Goal: Information Seeking & Learning: Learn about a topic

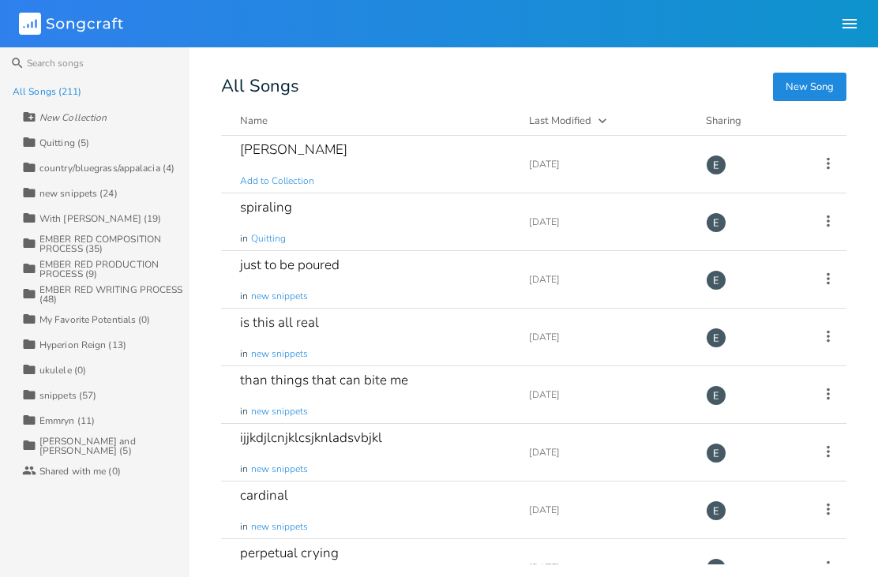
click at [142, 238] on div "EMBER RED COMPOSITION PROCESS (35)" at bounding box center [114, 244] width 150 height 19
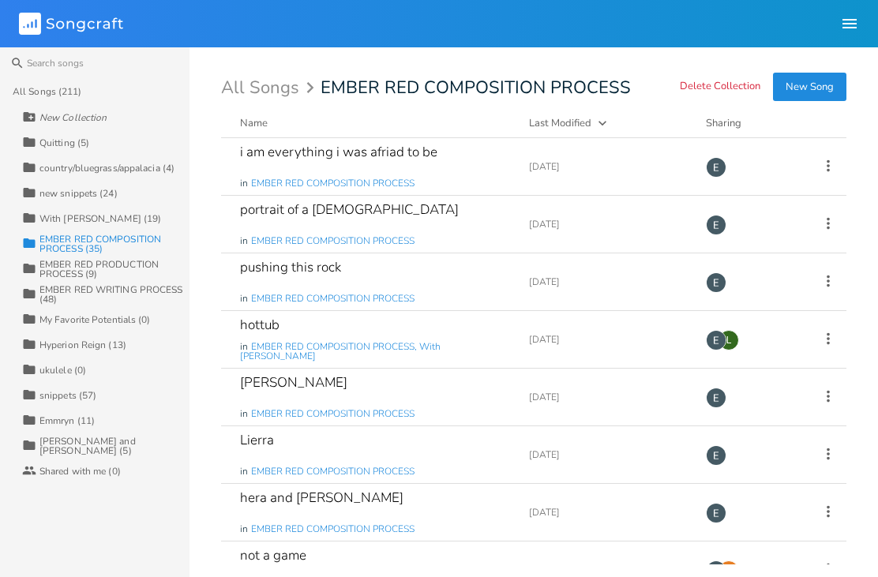
click at [133, 263] on div "EMBER RED PRODUCTION PROCESS (9)" at bounding box center [114, 269] width 150 height 19
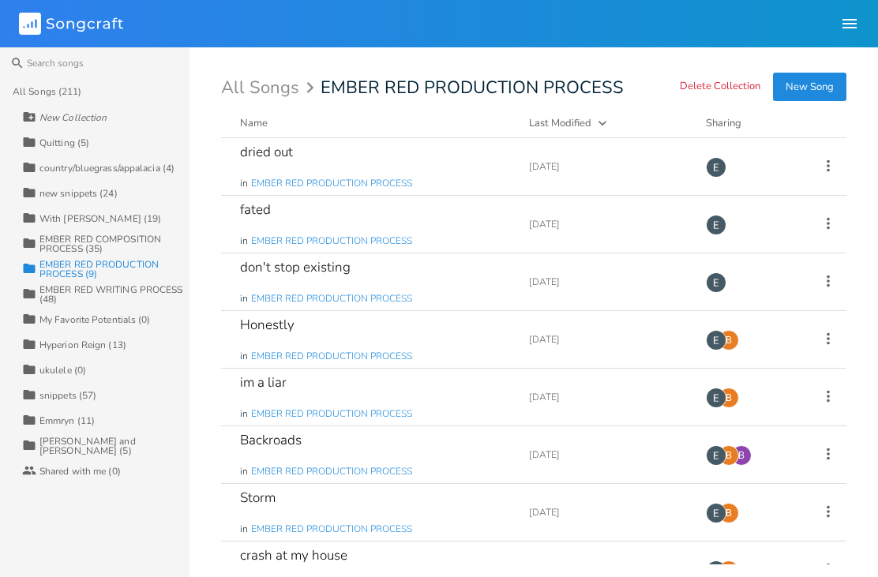
click at [142, 306] on div "Collection EMBER RED WRITING PROCESS (48)" at bounding box center [105, 293] width 167 height 25
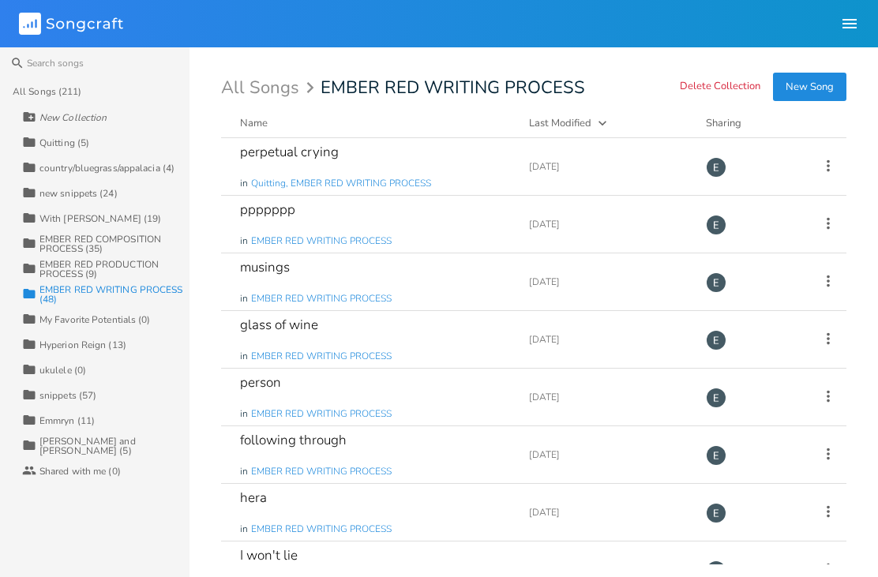
click at [476, 523] on div "[PERSON_NAME] in EMBER RED WRITING PROCESS" at bounding box center [375, 512] width 270 height 57
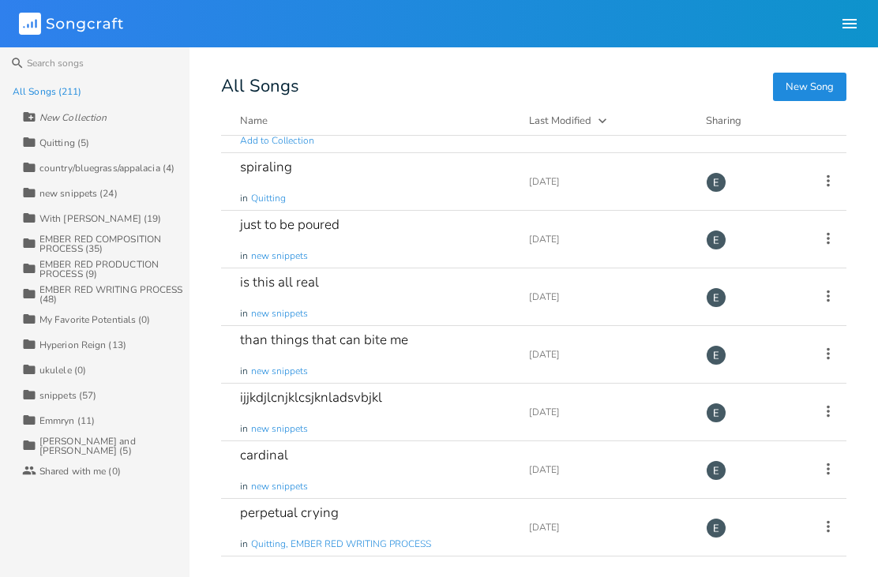
scroll to position [39, 0]
click at [454, 255] on div "just to be poured in new snippets" at bounding box center [375, 240] width 270 height 57
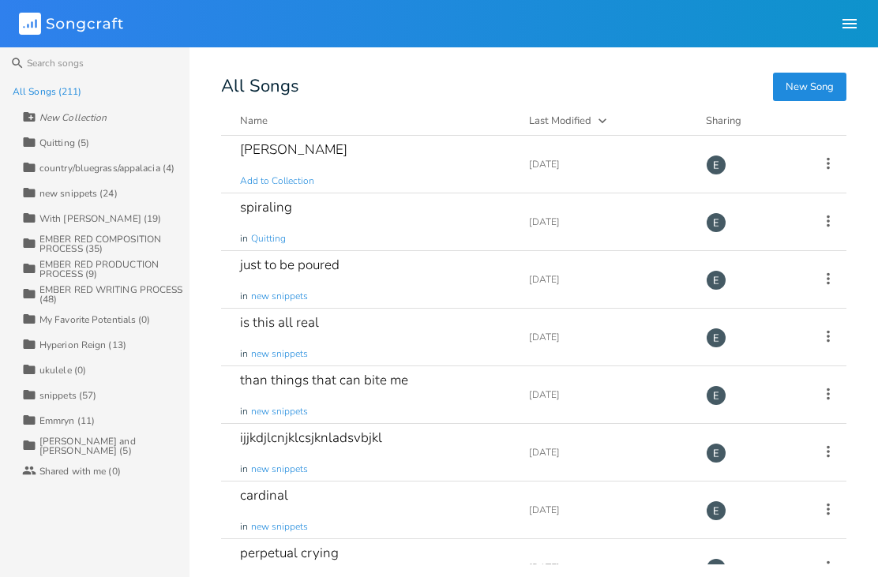
click at [413, 345] on div "is this all real in new snippets" at bounding box center [375, 337] width 270 height 57
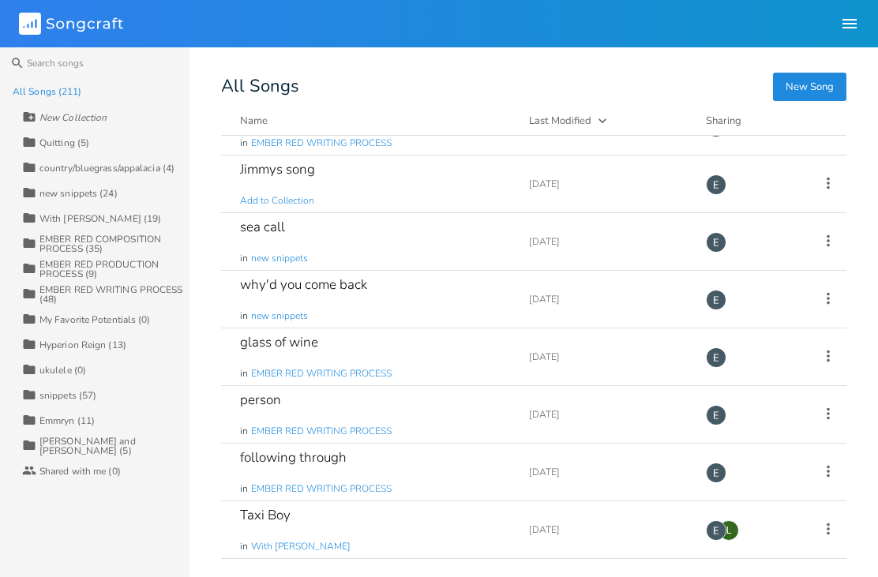
scroll to position [793, 0]
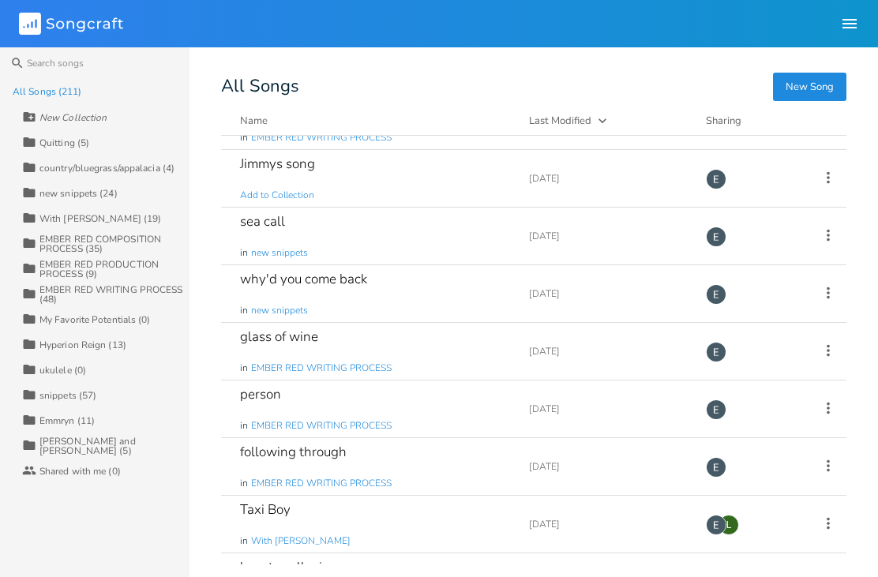
click at [462, 243] on div "sea call in new snippets" at bounding box center [375, 236] width 270 height 57
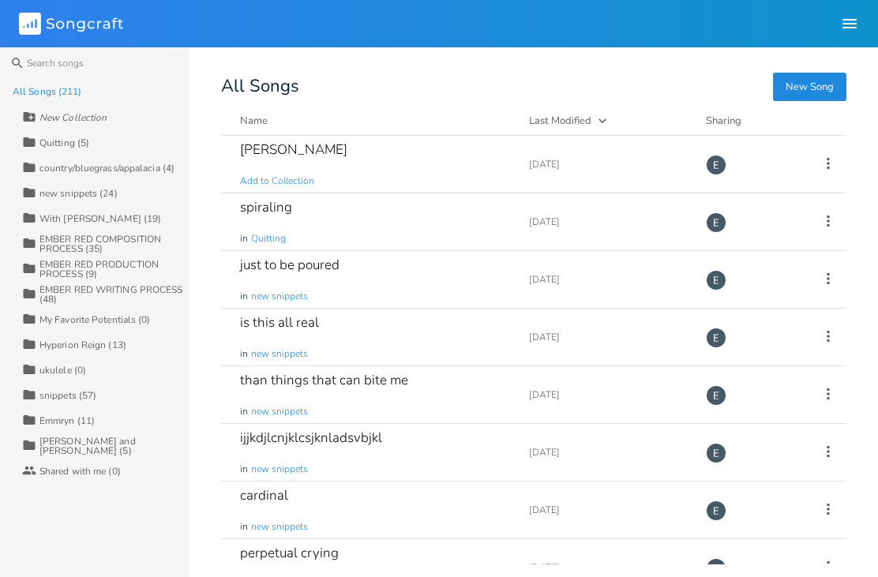
click at [131, 245] on div "EMBER RED COMPOSITION PROCESS (35)" at bounding box center [114, 244] width 150 height 19
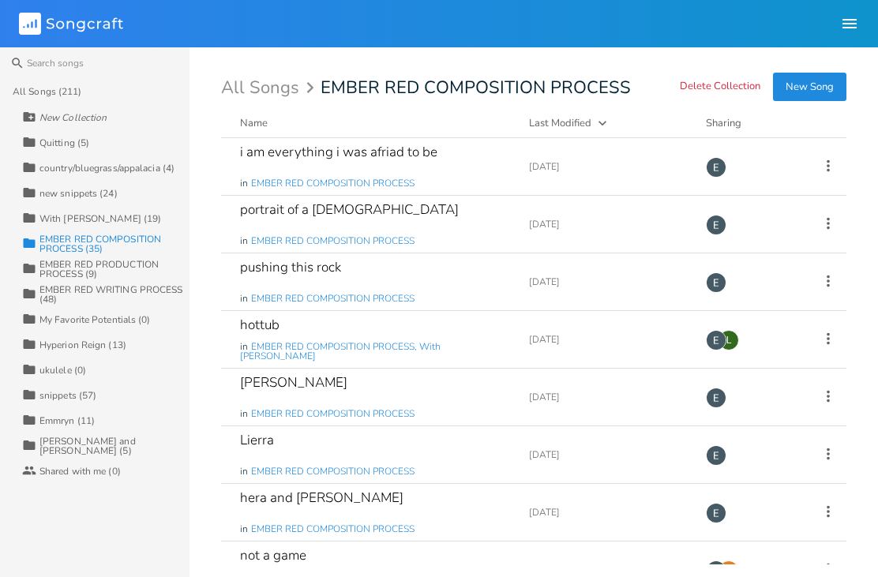
click at [495, 396] on div "[PERSON_NAME] in EMBER RED COMPOSITION PROCESS" at bounding box center [375, 397] width 270 height 57
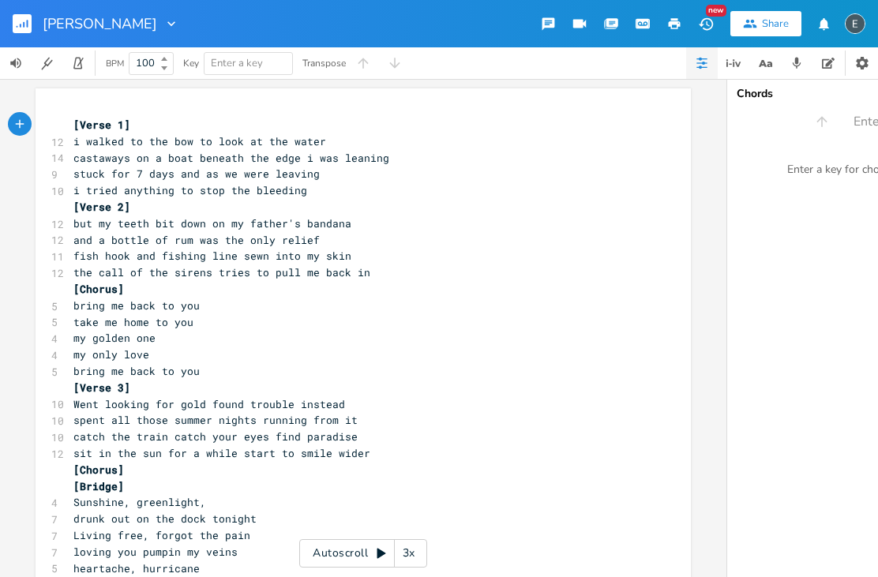
scroll to position [-1, 0]
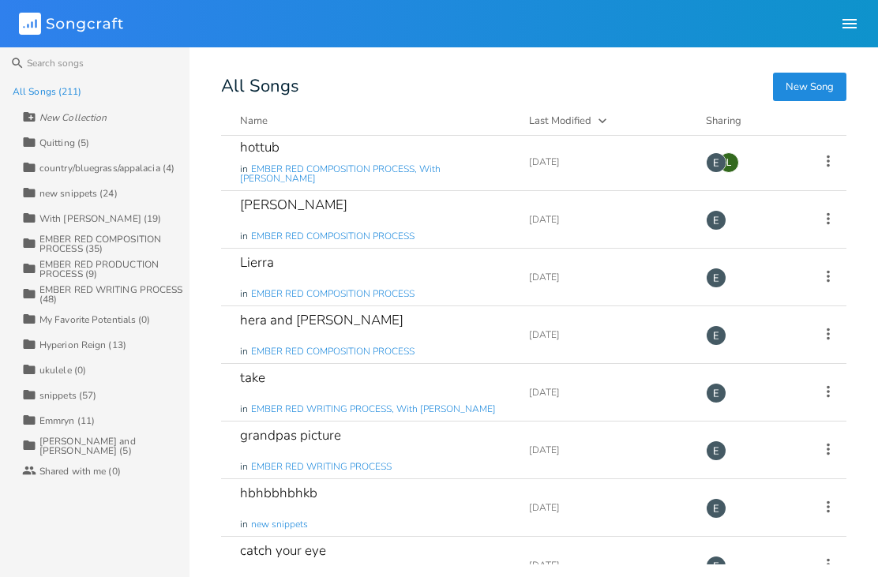
scroll to position [3002, 0]
click at [496, 328] on div "hera and [PERSON_NAME] in EMBER RED COMPOSITION PROCESS" at bounding box center [375, 334] width 270 height 57
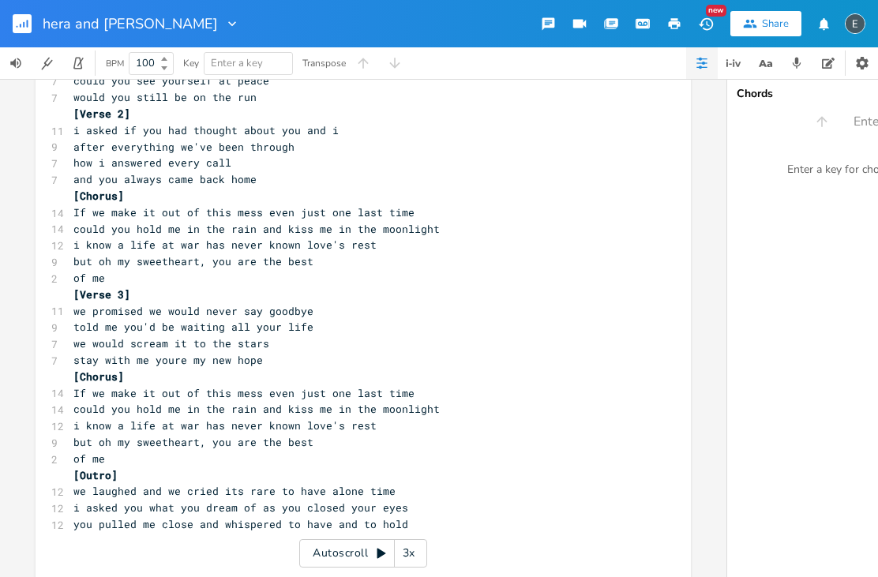
scroll to position [92, 0]
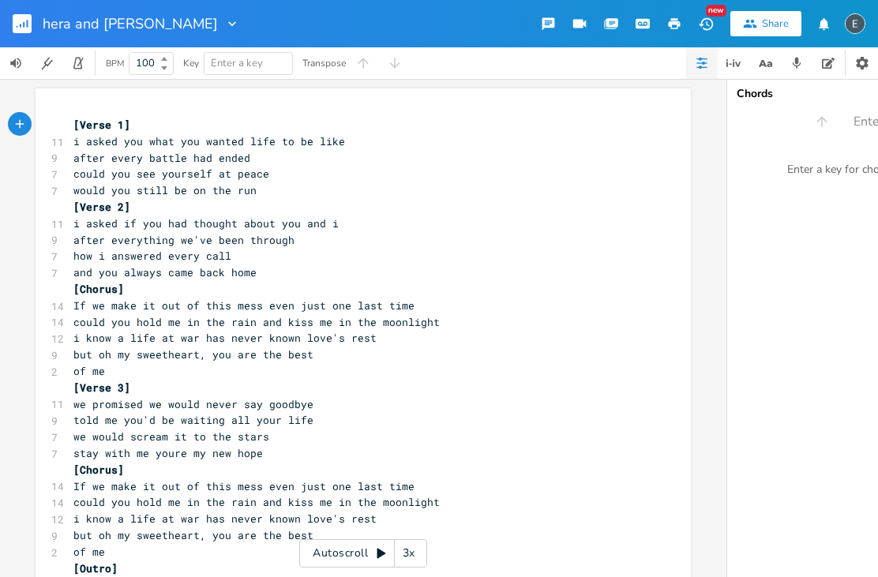
click at [833, 61] on icon "button" at bounding box center [828, 63] width 13 height 13
click at [802, 135] on textarea at bounding box center [886, 344] width 316 height 468
type textarea "D D6 AM G"
